Goal: Task Accomplishment & Management: Complete application form

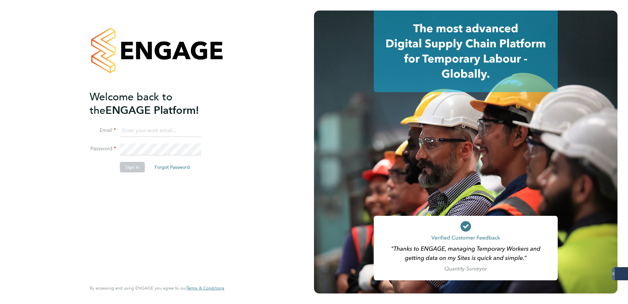
type input "codonovan@skilledcareers.co.uk"
drag, startPoint x: 135, startPoint y: 173, endPoint x: 134, endPoint y: 168, distance: 5.3
click at [135, 173] on li "Sign In Forgot Password" at bounding box center [154, 170] width 128 height 17
click at [134, 166] on button "Sign In" at bounding box center [132, 167] width 25 height 11
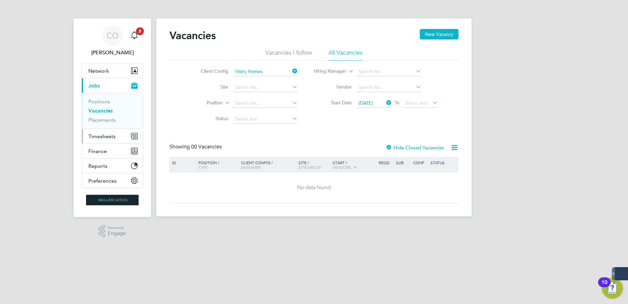
click at [116, 136] on button "Timesheets" at bounding box center [112, 136] width 61 height 14
click at [107, 136] on span "Timesheets" at bounding box center [101, 136] width 27 height 6
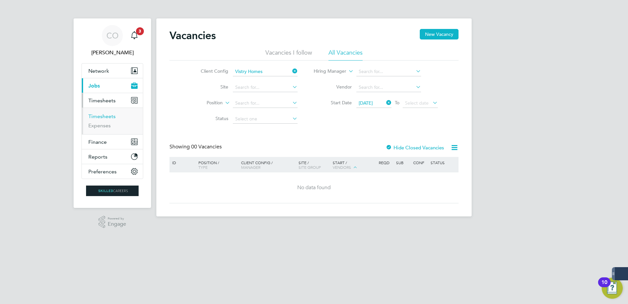
click at [107, 115] on link "Timesheets" at bounding box center [101, 116] width 27 height 6
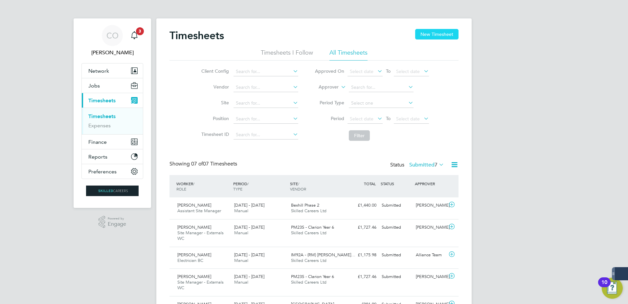
click at [438, 34] on button "New Timesheet" at bounding box center [436, 34] width 43 height 11
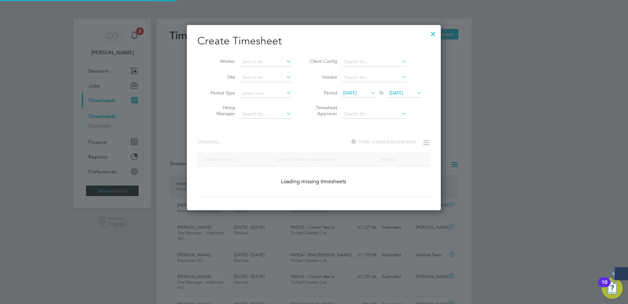
scroll to position [3, 3]
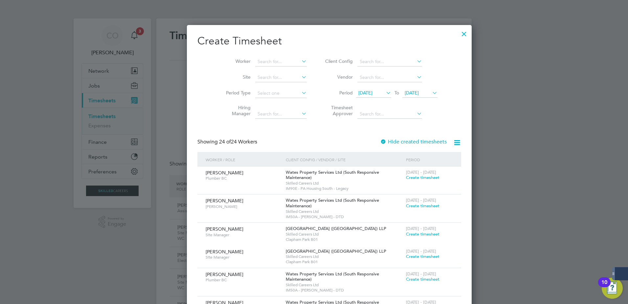
click at [415, 90] on span "[DATE]" at bounding box center [412, 93] width 14 height 6
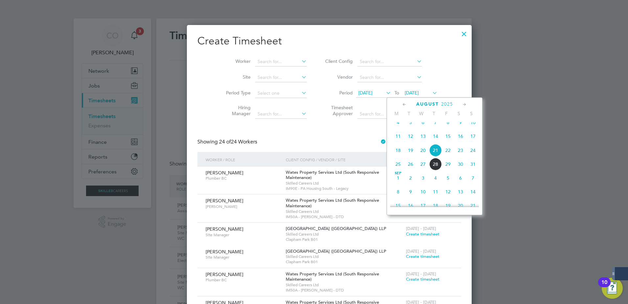
click at [465, 183] on span "6" at bounding box center [460, 177] width 12 height 12
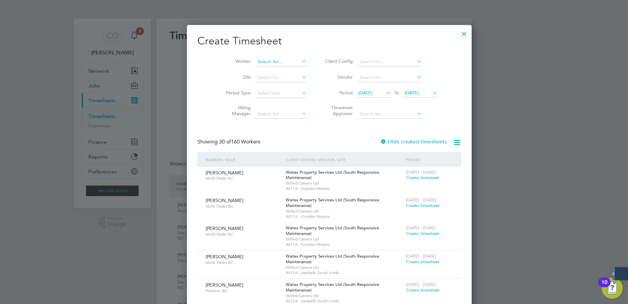
click at [258, 60] on input at bounding box center [281, 61] width 52 height 9
click at [282, 69] on b "Wh" at bounding box center [285, 71] width 7 height 6
type input "[PERSON_NAME]"
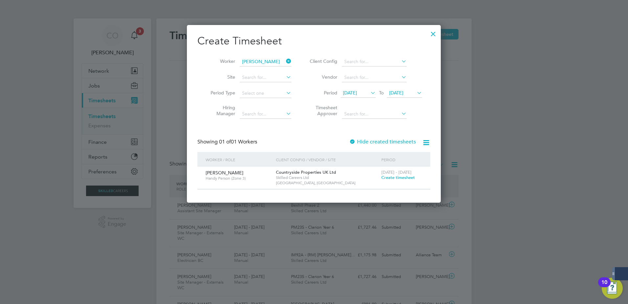
click at [398, 144] on label "Hide created timesheets" at bounding box center [382, 141] width 67 height 7
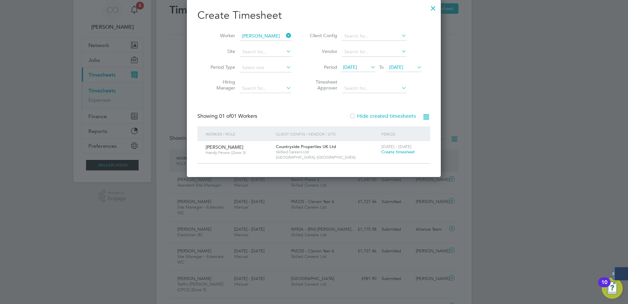
click at [401, 114] on label "Hide created timesheets" at bounding box center [382, 116] width 67 height 7
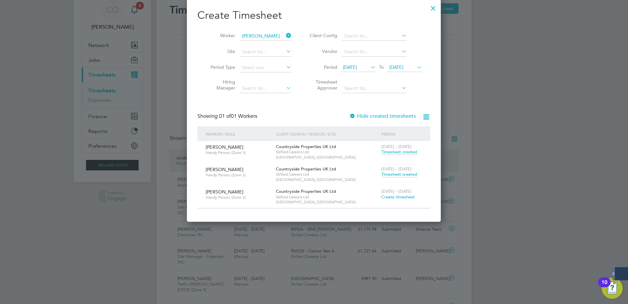
click at [403, 175] on span "Timesheet created" at bounding box center [399, 174] width 36 height 6
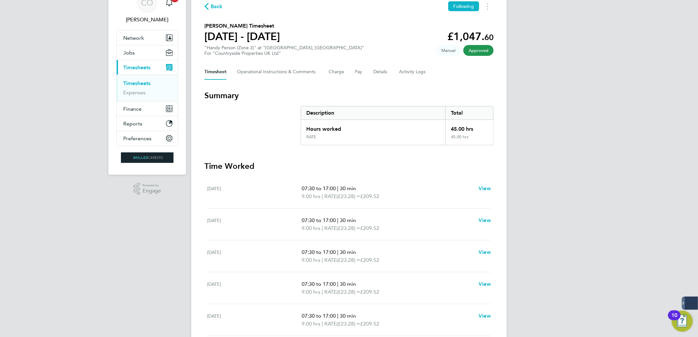
click at [628, 178] on div "CO [PERSON_NAME] Notifications 3 Applications: Network Businesses Sites Workers…" at bounding box center [349, 204] width 698 height 475
